Goal: Task Accomplishment & Management: Use online tool/utility

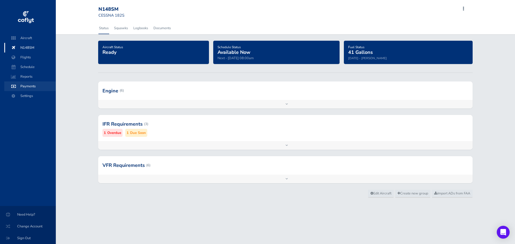
click at [29, 87] on span "Payments" at bounding box center [30, 87] width 41 height 10
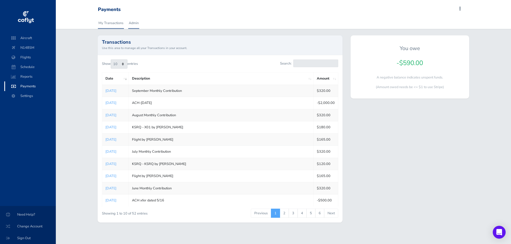
click at [133, 21] on link "Admin" at bounding box center [133, 23] width 11 height 12
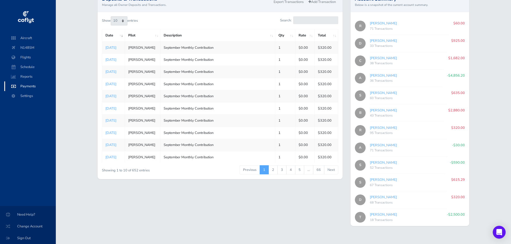
scroll to position [212, 0]
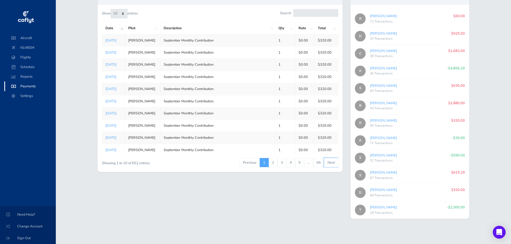
click at [329, 161] on link "Next" at bounding box center [331, 162] width 14 height 9
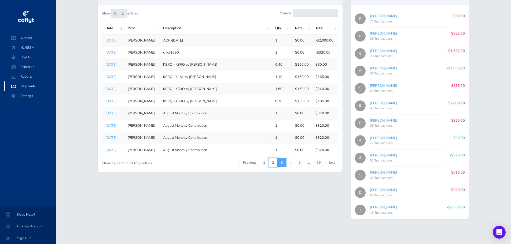
click at [273, 163] on link "2" at bounding box center [273, 162] width 9 height 9
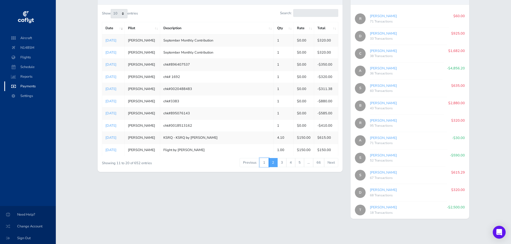
click at [264, 164] on link "1" at bounding box center [264, 162] width 9 height 9
click at [254, 163] on li "Previous" at bounding box center [250, 162] width 20 height 9
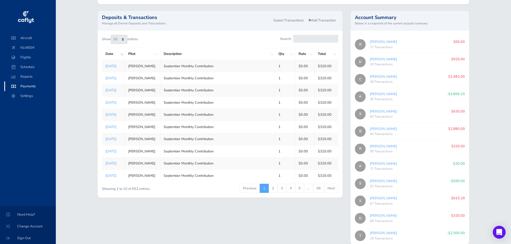
scroll to position [188, 0]
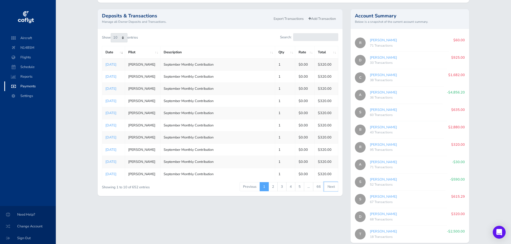
click at [329, 186] on link "Next" at bounding box center [331, 186] width 14 height 9
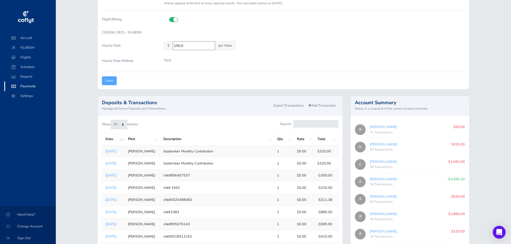
scroll to position [134, 0]
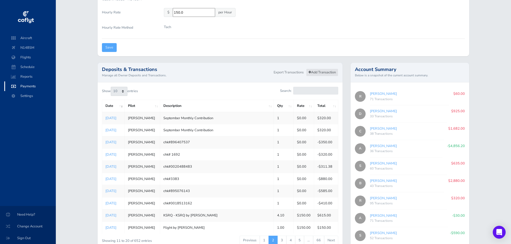
click at [321, 72] on link "Add Transaction" at bounding box center [322, 73] width 32 height 8
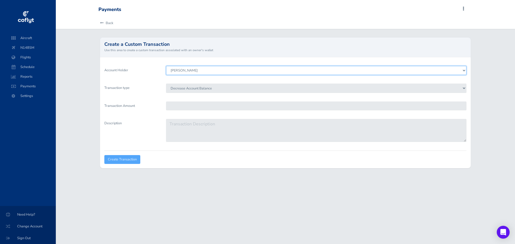
click at [210, 71] on select "[PERSON_NAME] [PERSON_NAME] [PERSON_NAME] [PERSON_NAME] [PERSON_NAME] [PERSON_N…" at bounding box center [316, 70] width 300 height 9
select select "6433"
click at [166, 66] on select "[PERSON_NAME] [PERSON_NAME] [PERSON_NAME] [PERSON_NAME] [PERSON_NAME] [PERSON_N…" at bounding box center [316, 70] width 300 height 9
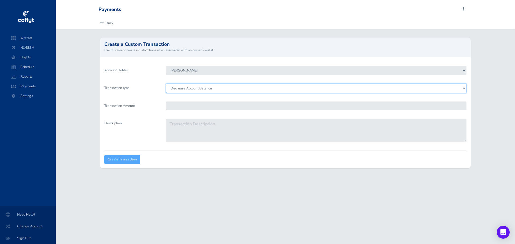
click at [190, 93] on select "Decrease Account Balance Increase Account Balance" at bounding box center [316, 88] width 300 height 9
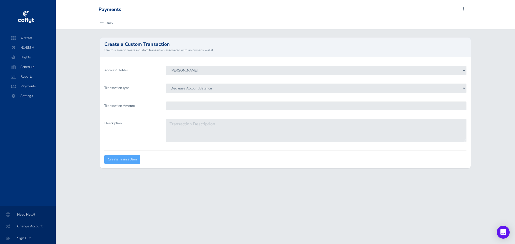
click at [205, 211] on div "Payments Add Squawk Add Flight Add Reservation S Profile Settings Account Users…" at bounding box center [285, 122] width 459 height 244
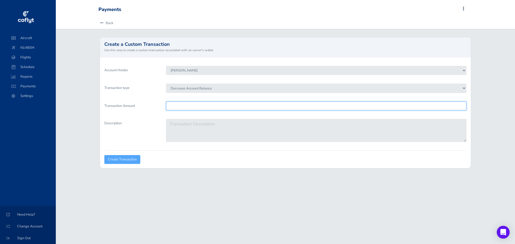
click at [184, 105] on input "Transaction Amount" at bounding box center [316, 106] width 300 height 9
type input "295.29"
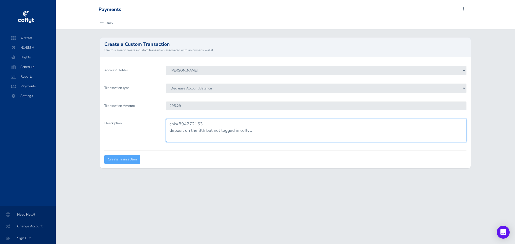
click at [198, 130] on textarea "chk#894272153 deposit on the 8th but not logged in coflyt." at bounding box center [316, 130] width 300 height 23
type textarea "chk#894272153 deposit on the 8/8h but not logged in coflyt 'till 9/1"
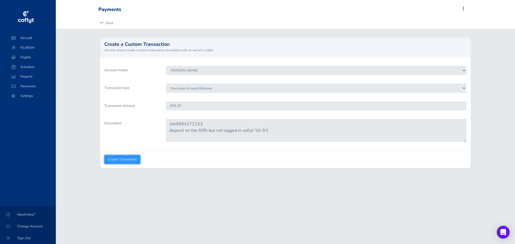
click at [127, 160] on input "Create Transaction" at bounding box center [122, 159] width 36 height 9
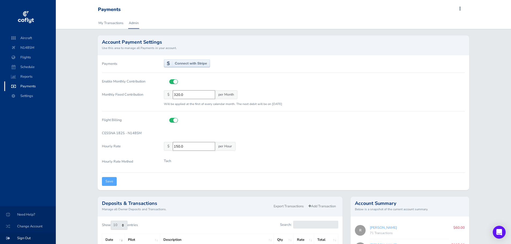
click at [24, 236] on span "Sign Out" at bounding box center [27, 239] width 43 height 10
